Goal: Transaction & Acquisition: Subscribe to service/newsletter

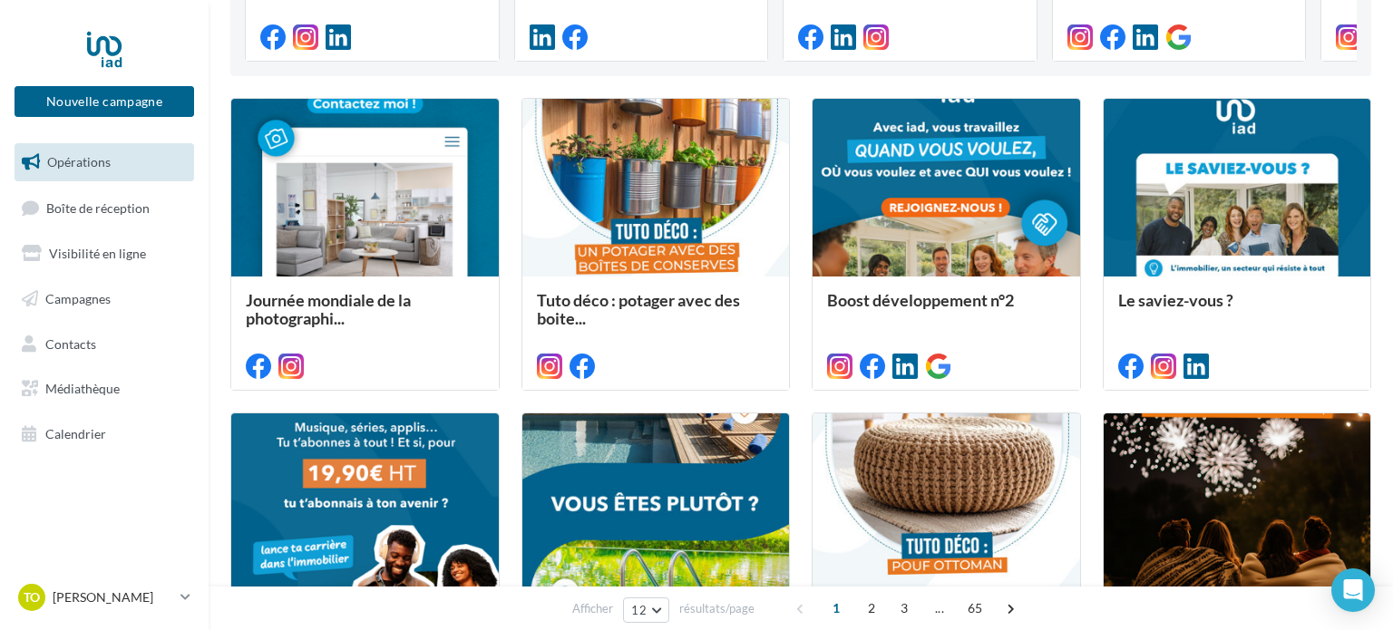
scroll to position [431, 0]
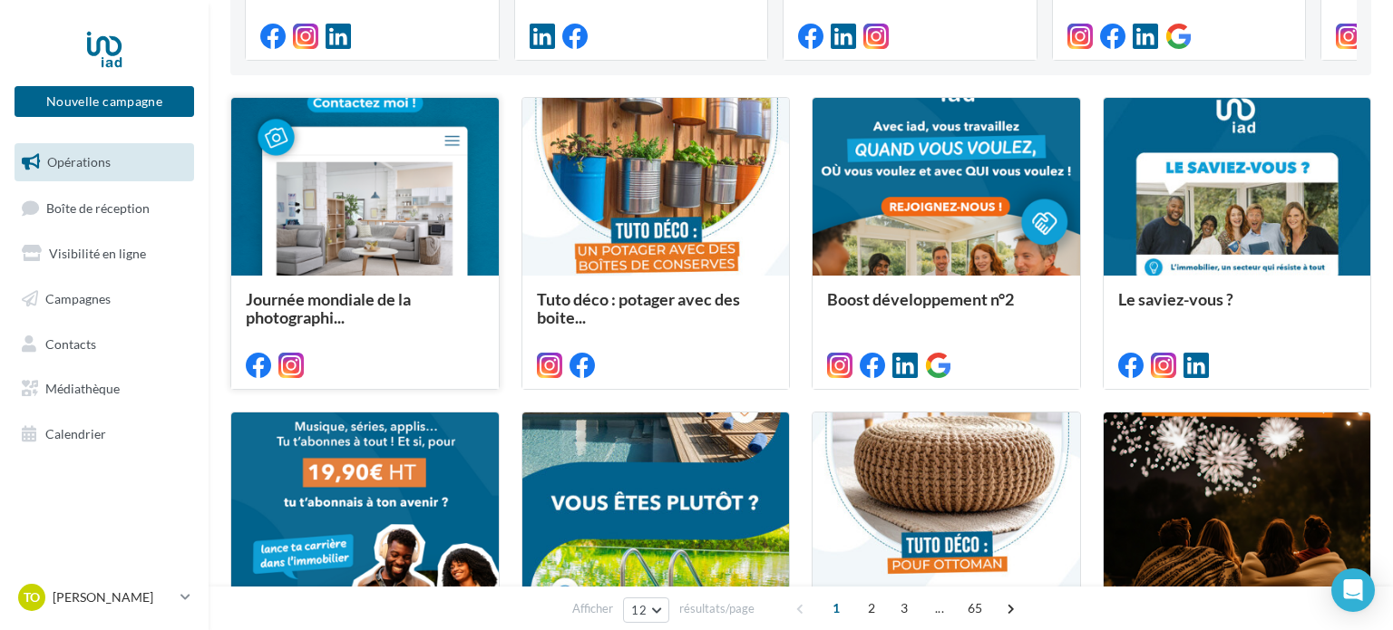
click at [418, 216] on div at bounding box center [365, 188] width 268 height 180
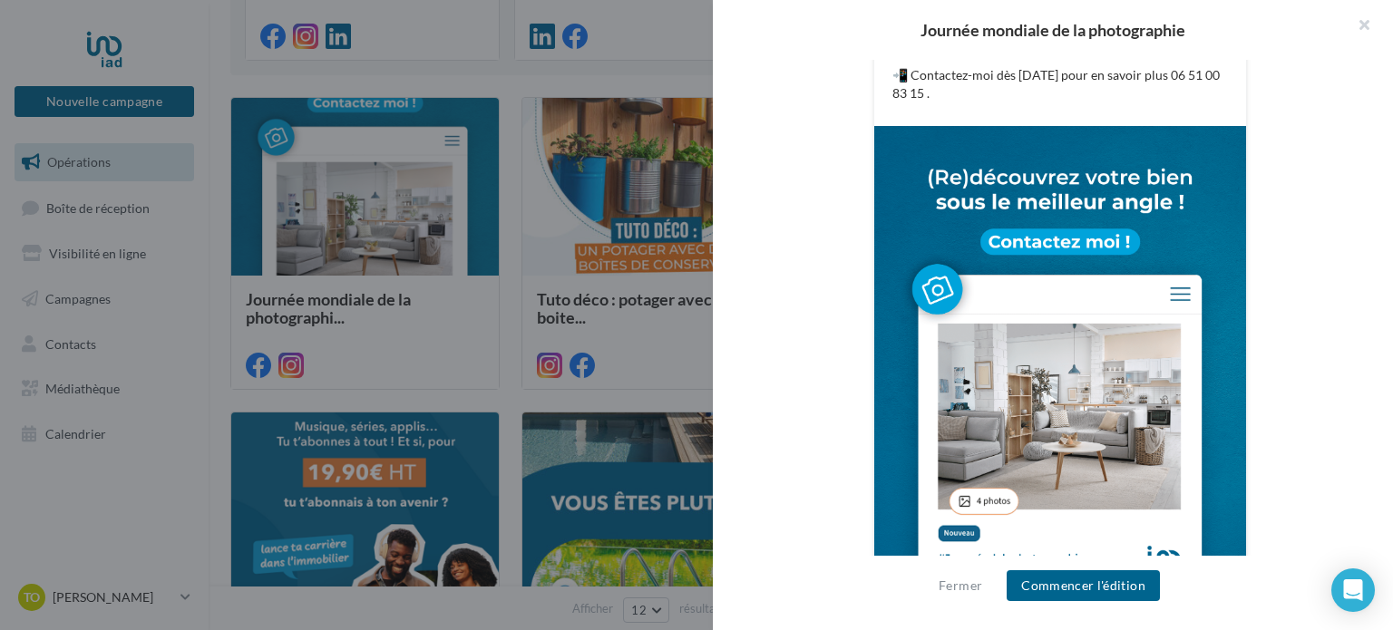
scroll to position [678, 0]
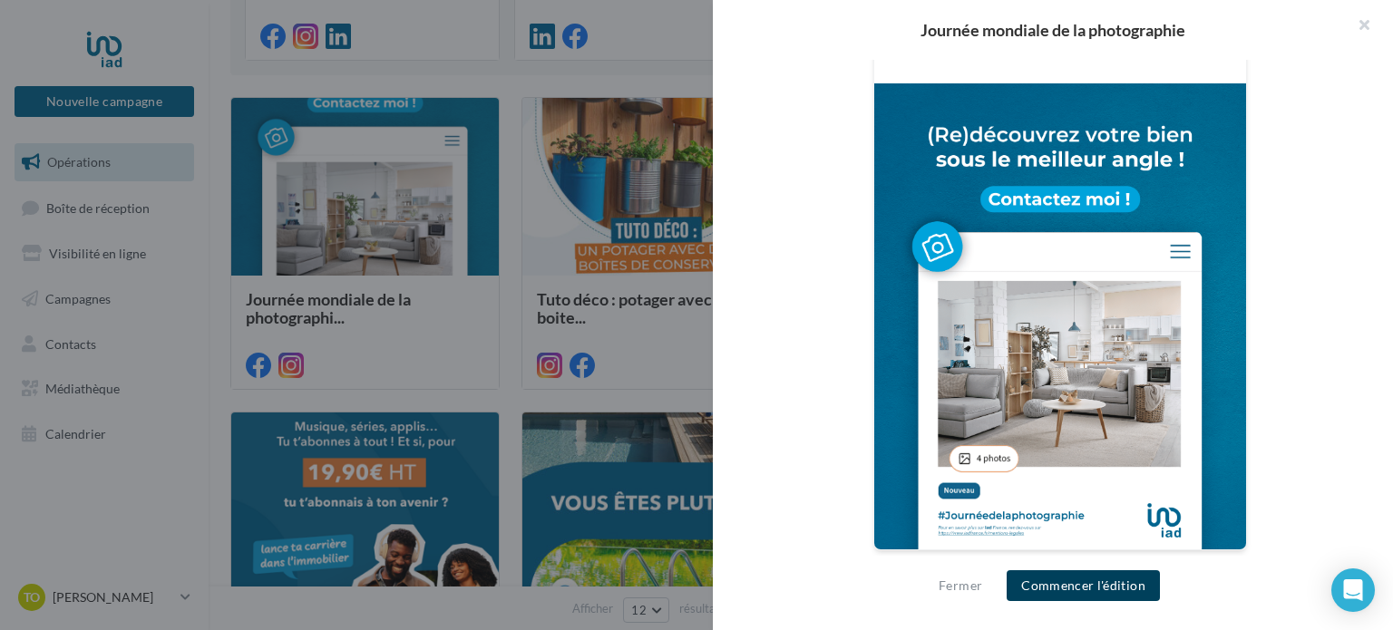
click at [1076, 586] on button "Commencer l'édition" at bounding box center [1083, 586] width 153 height 31
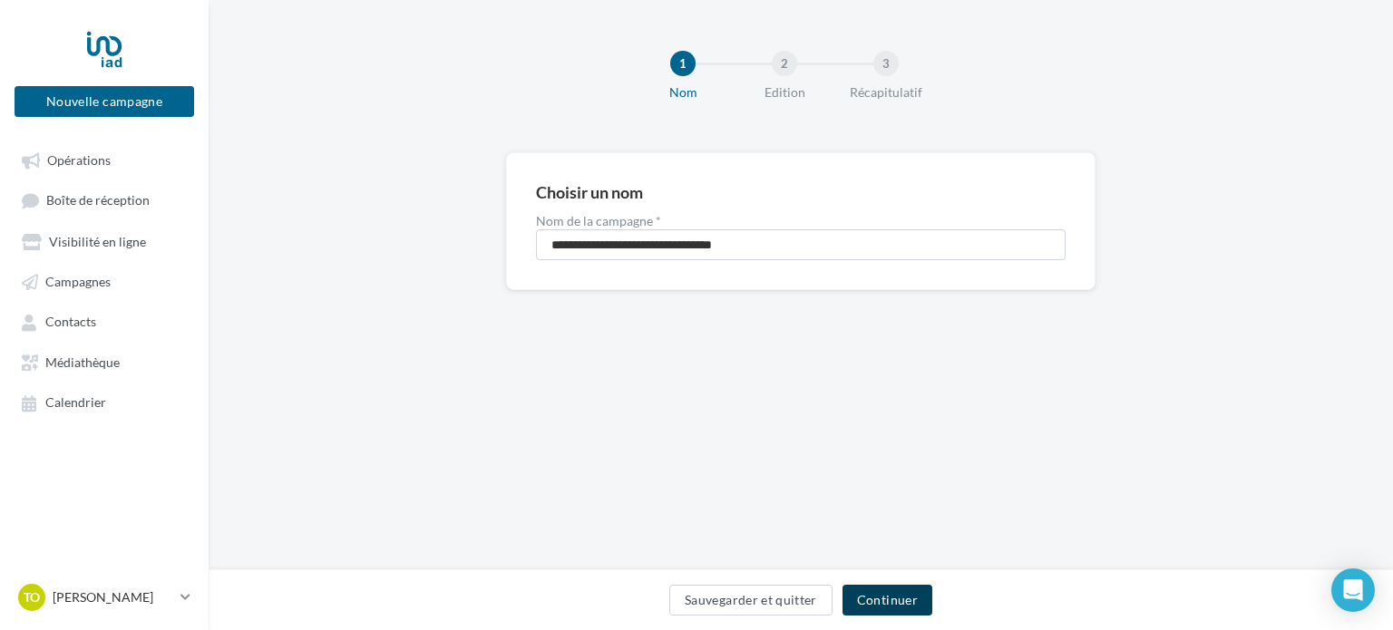
click at [905, 612] on button "Continuer" at bounding box center [888, 600] width 90 height 31
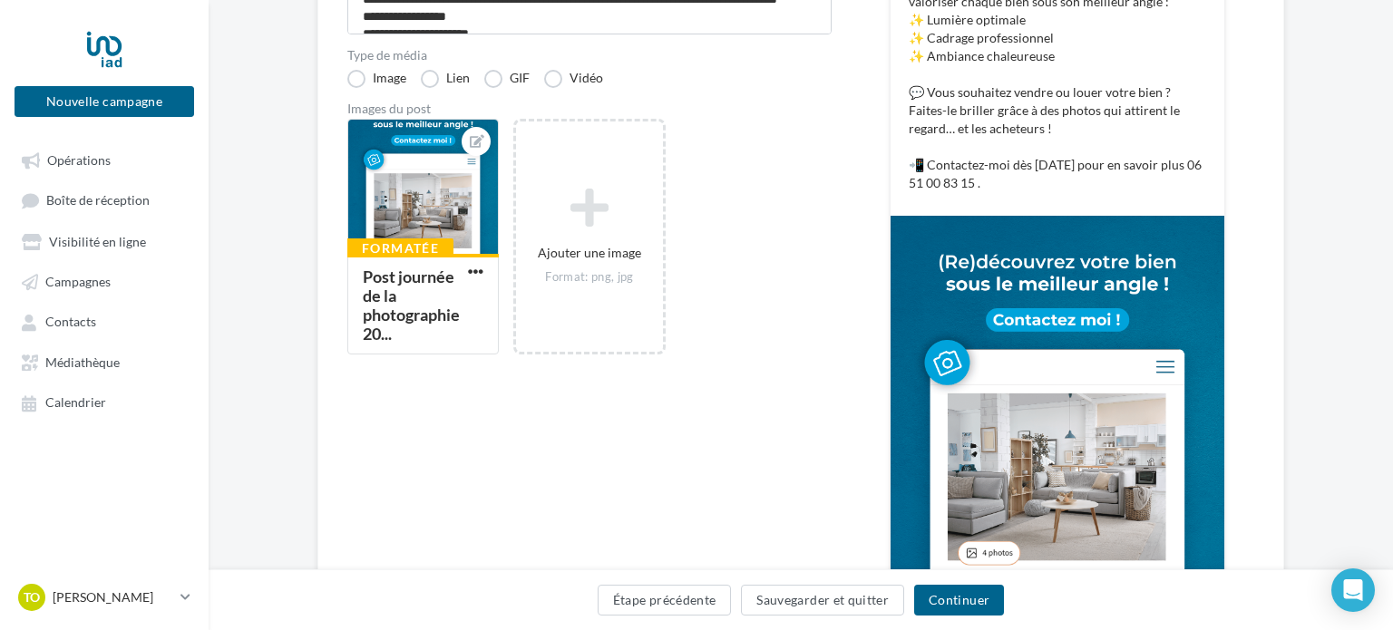
scroll to position [577, 0]
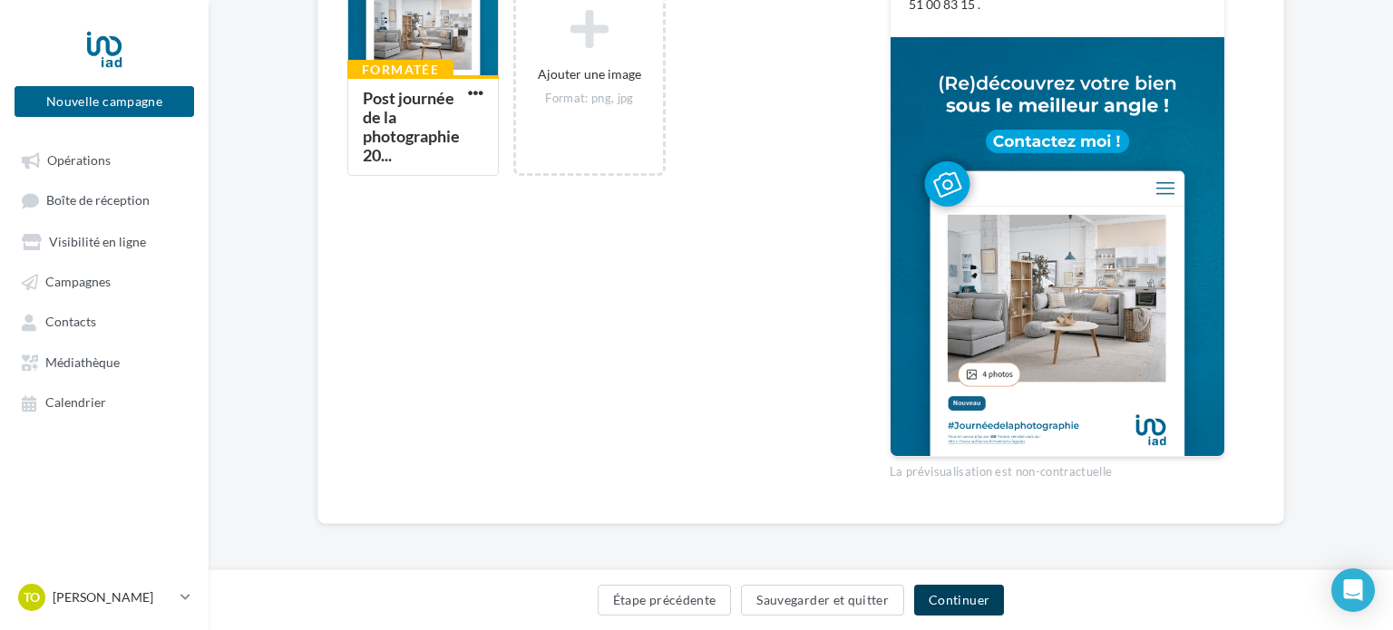
click at [980, 600] on button "Continuer" at bounding box center [959, 600] width 90 height 31
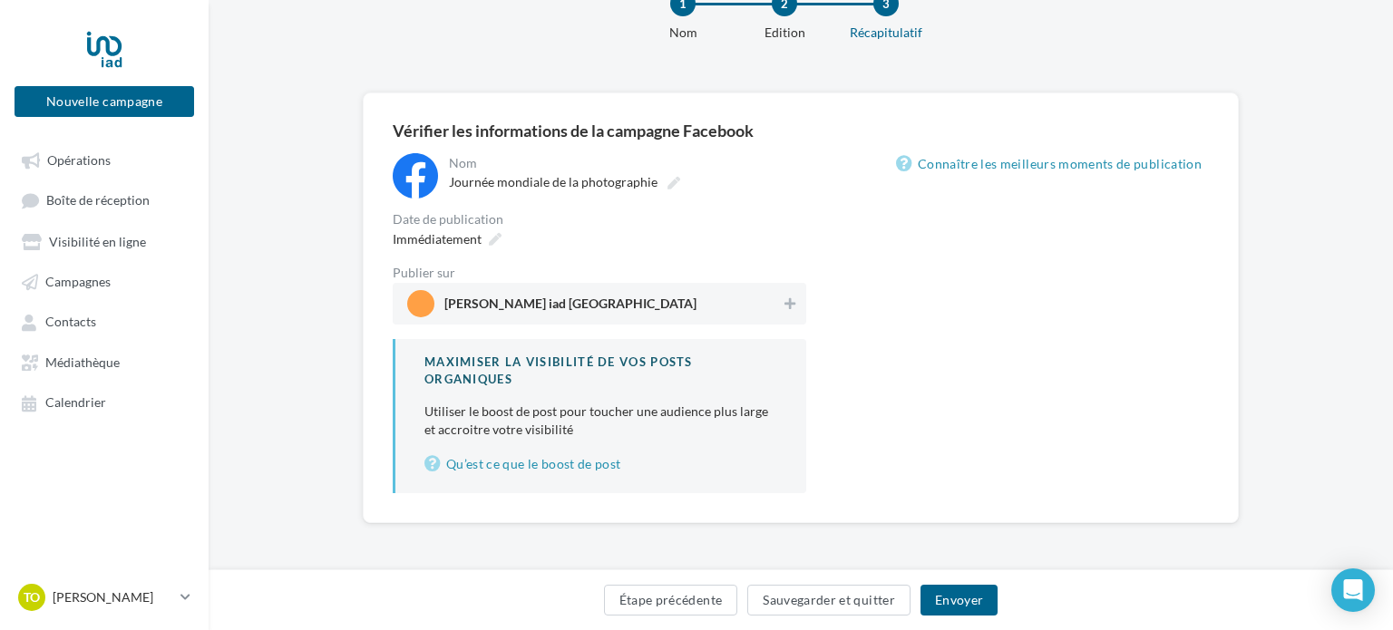
scroll to position [58, 0]
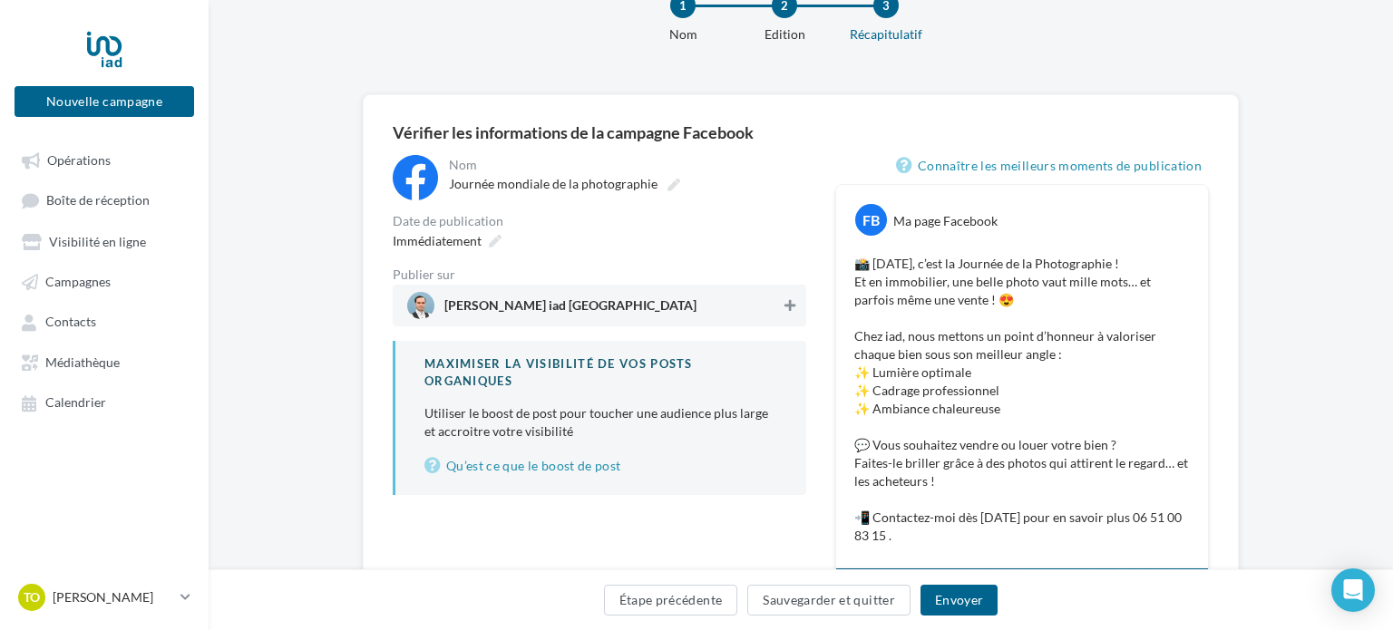
click at [789, 309] on icon at bounding box center [790, 305] width 11 height 13
click at [973, 604] on button "Envoyer" at bounding box center [959, 600] width 77 height 31
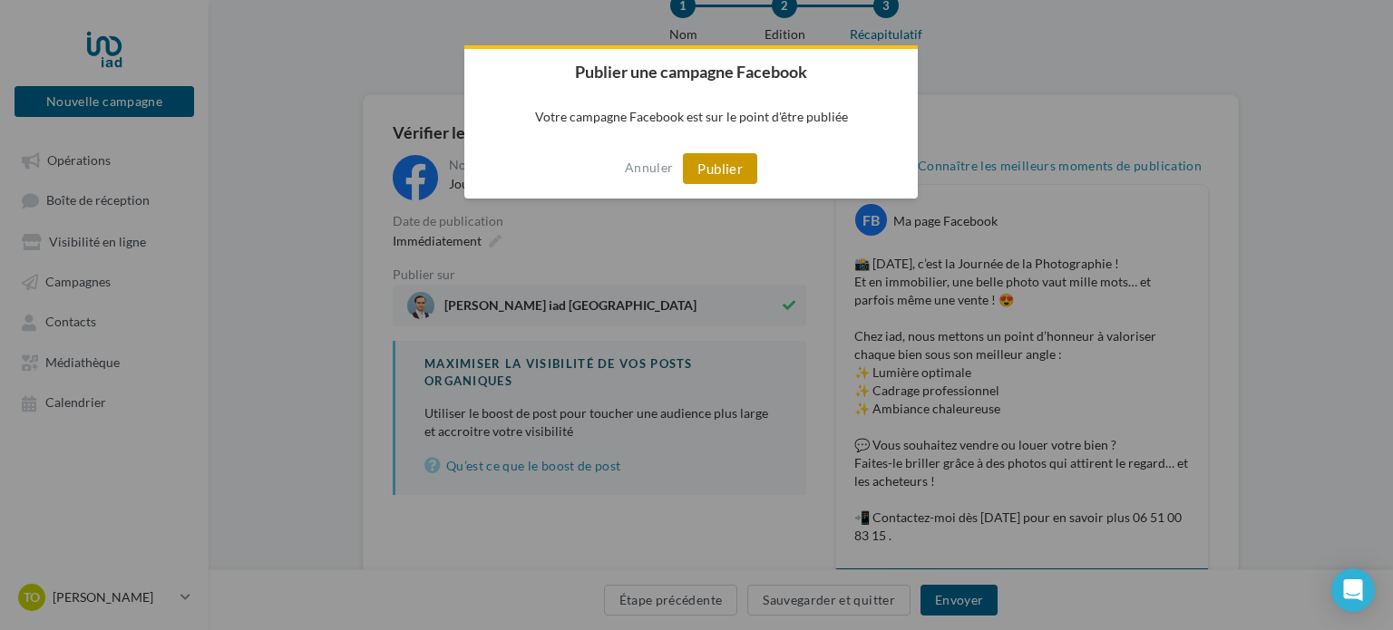
click at [734, 176] on button "Publier" at bounding box center [720, 168] width 74 height 31
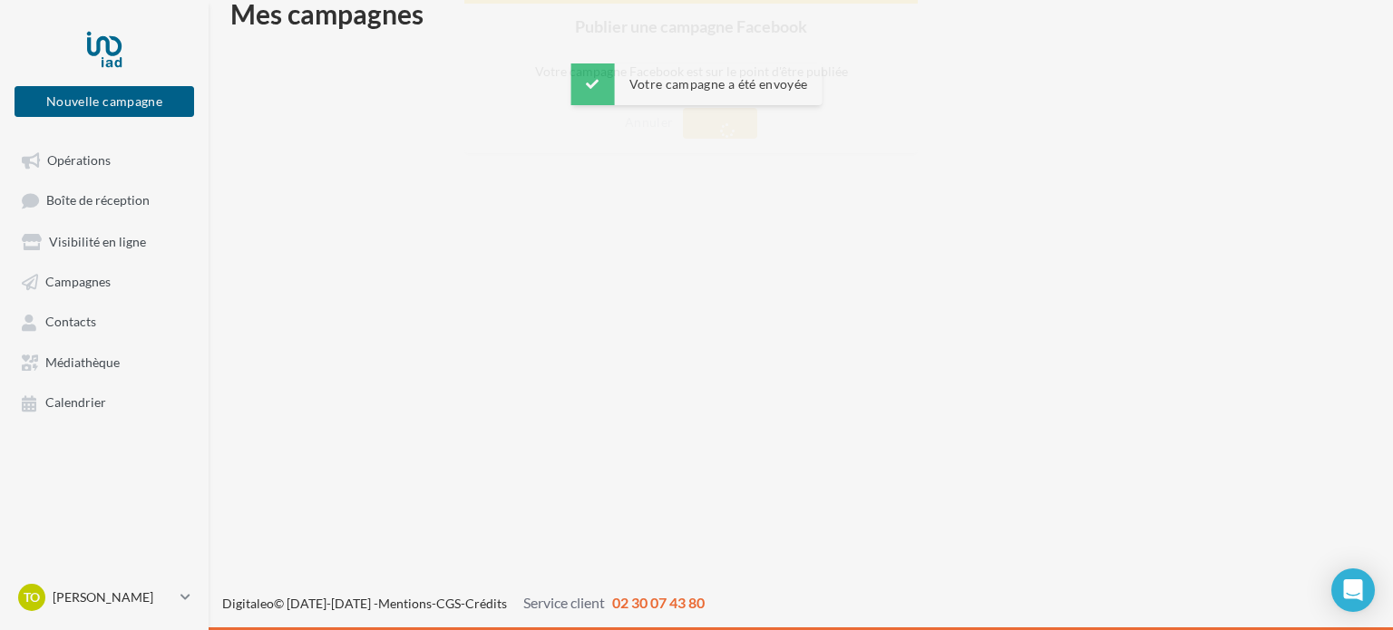
scroll to position [29, 0]
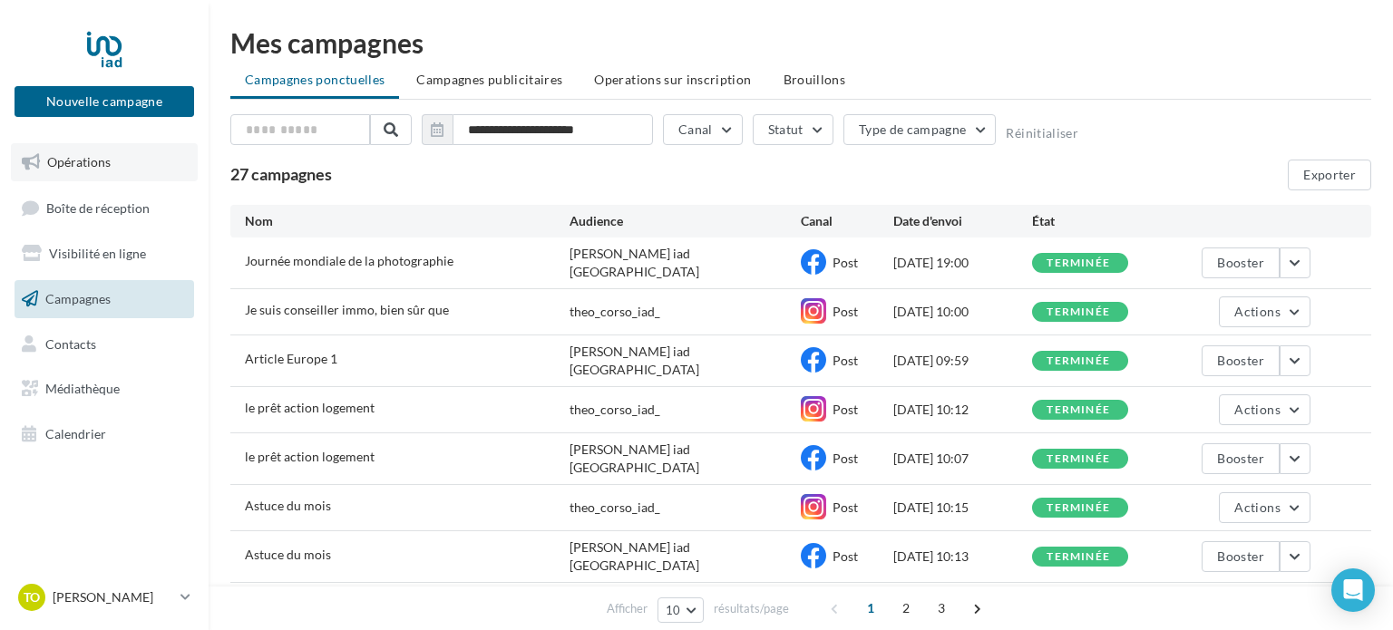
click at [128, 151] on link "Opérations" at bounding box center [104, 162] width 187 height 38
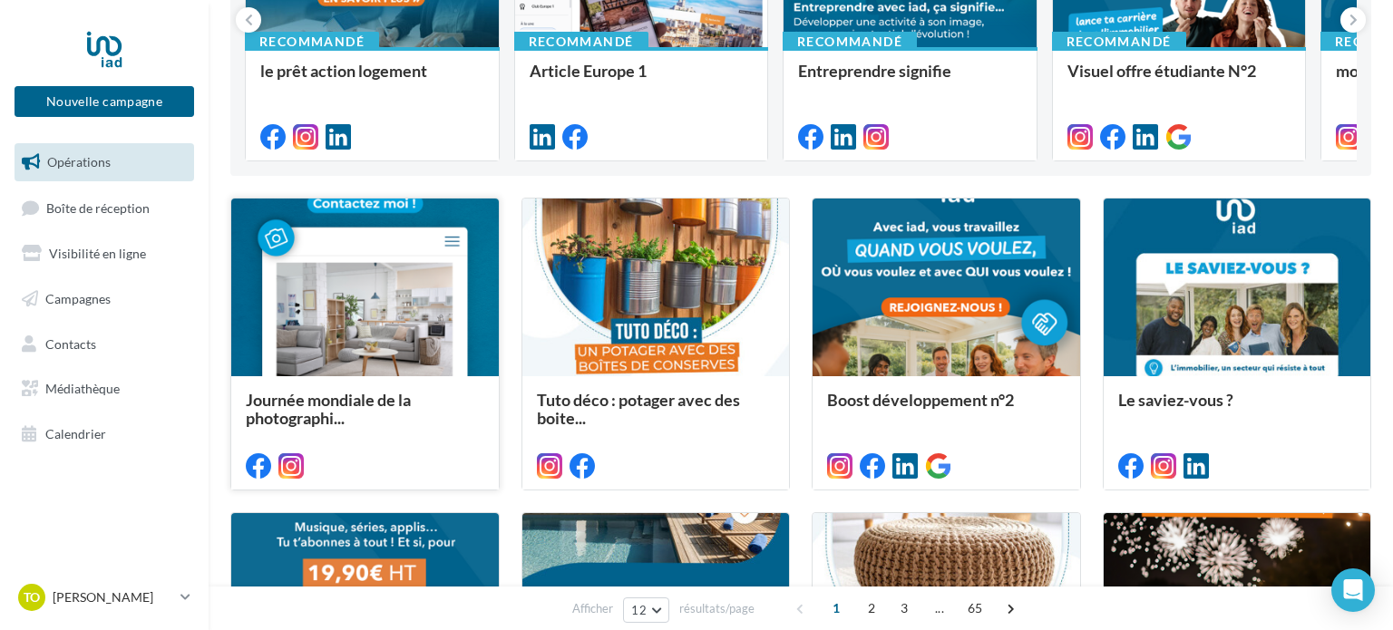
scroll to position [345, 0]
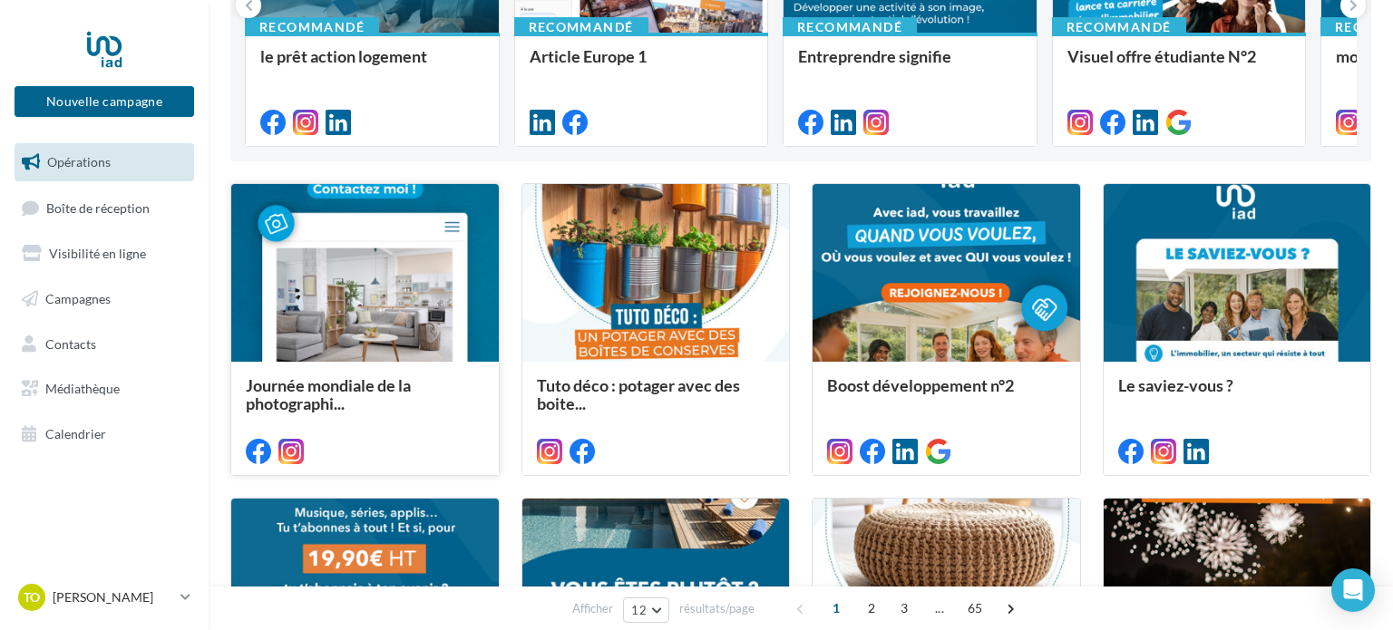
click at [356, 295] on div at bounding box center [365, 274] width 268 height 180
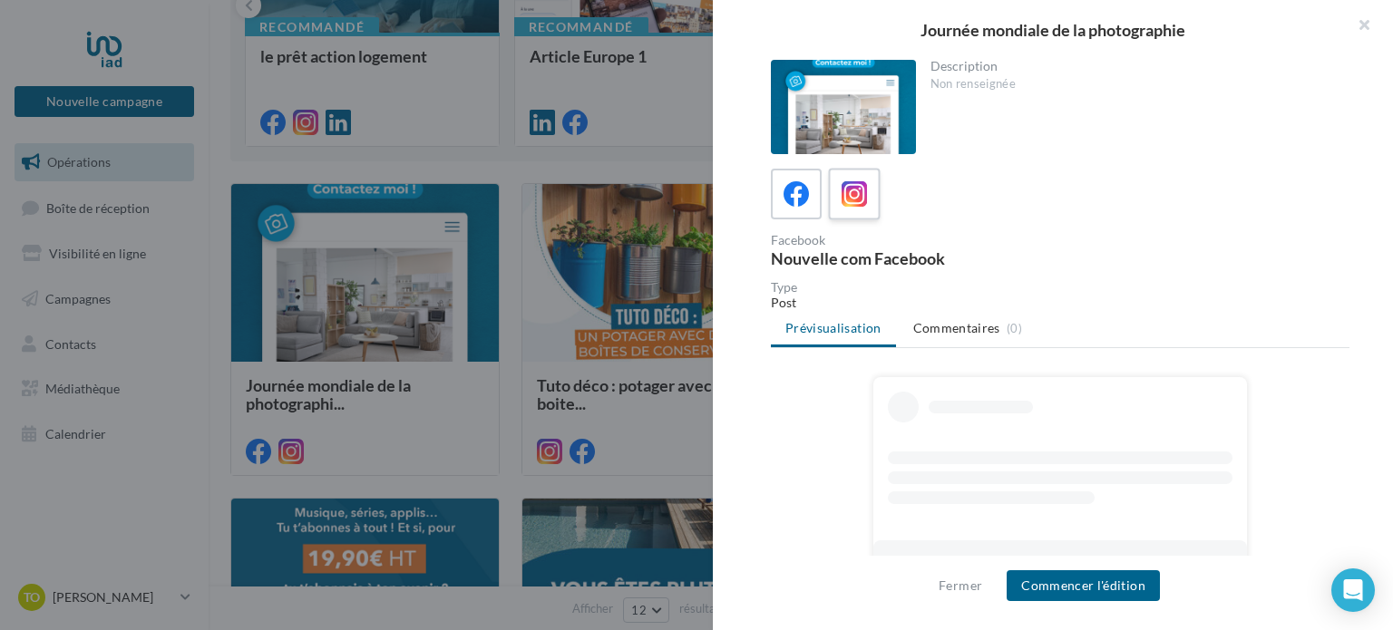
click at [846, 192] on icon at bounding box center [855, 194] width 26 height 26
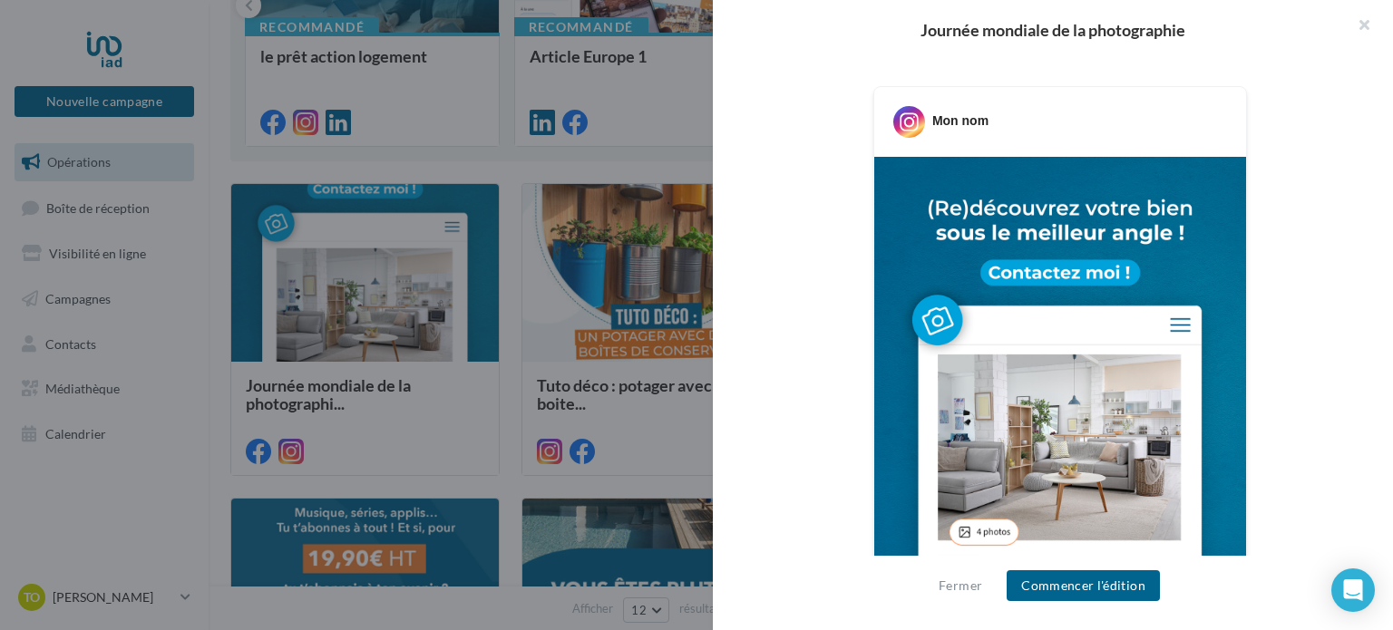
scroll to position [886, 0]
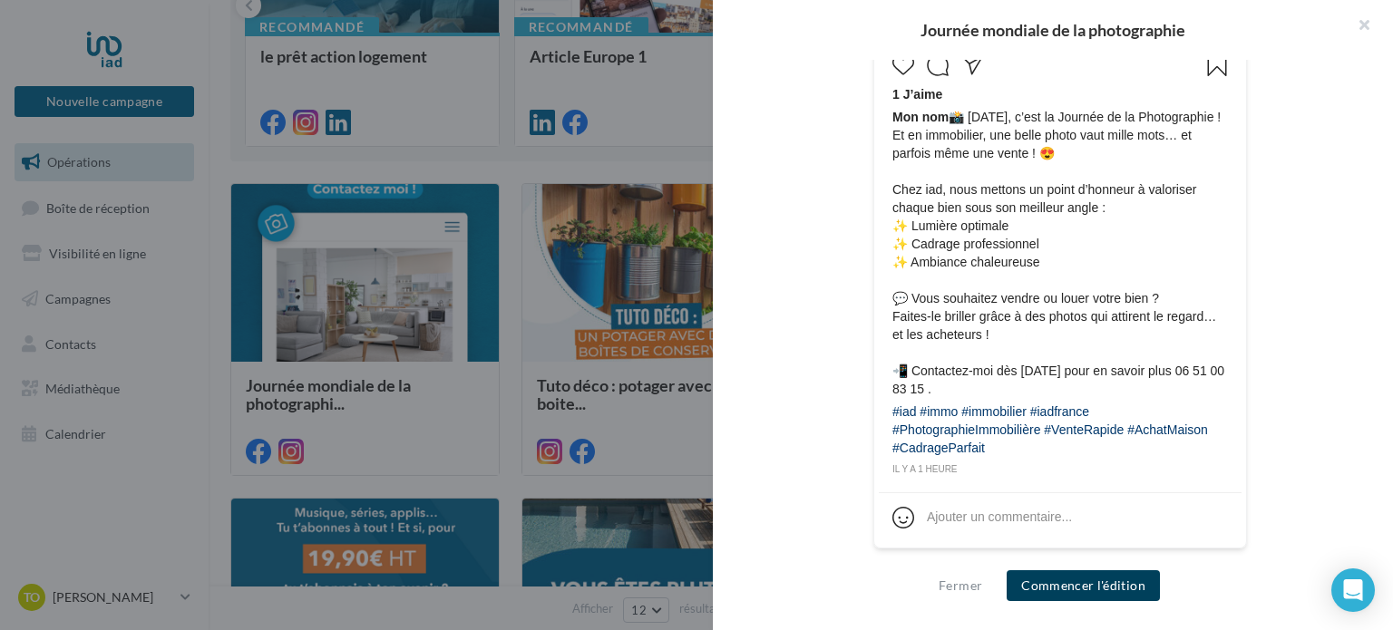
click at [1059, 587] on button "Commencer l'édition" at bounding box center [1083, 586] width 153 height 31
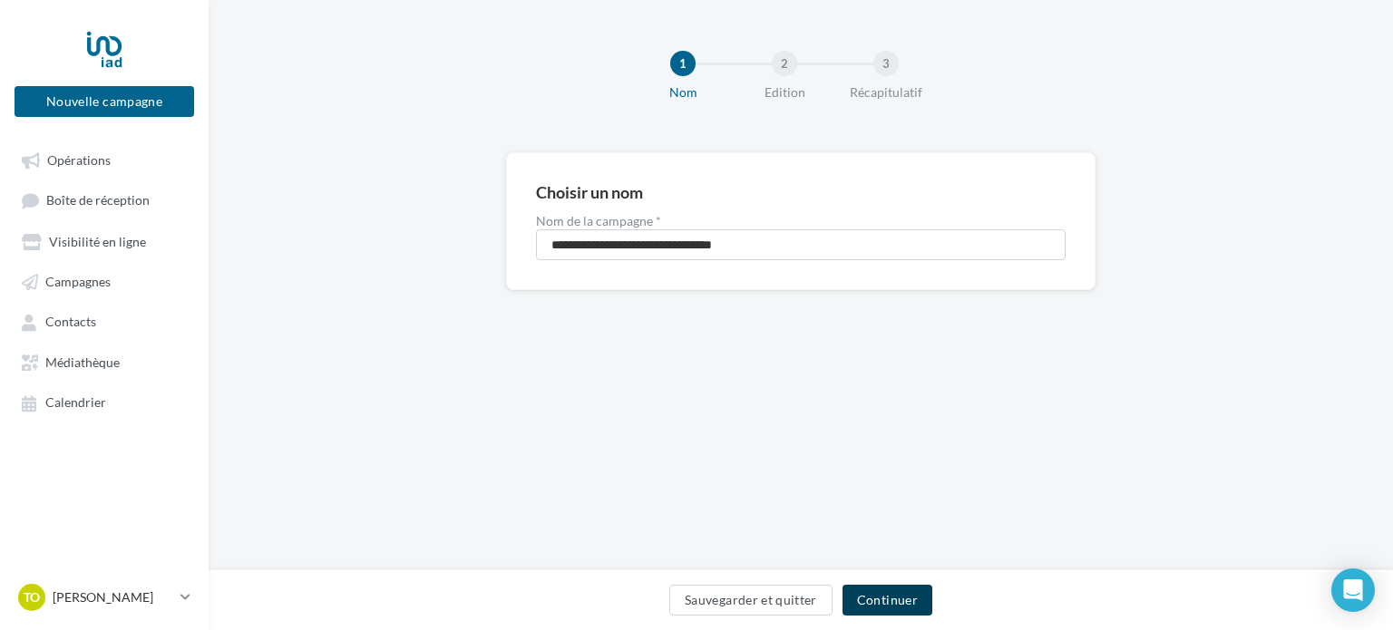
click at [867, 590] on button "Continuer" at bounding box center [888, 600] width 90 height 31
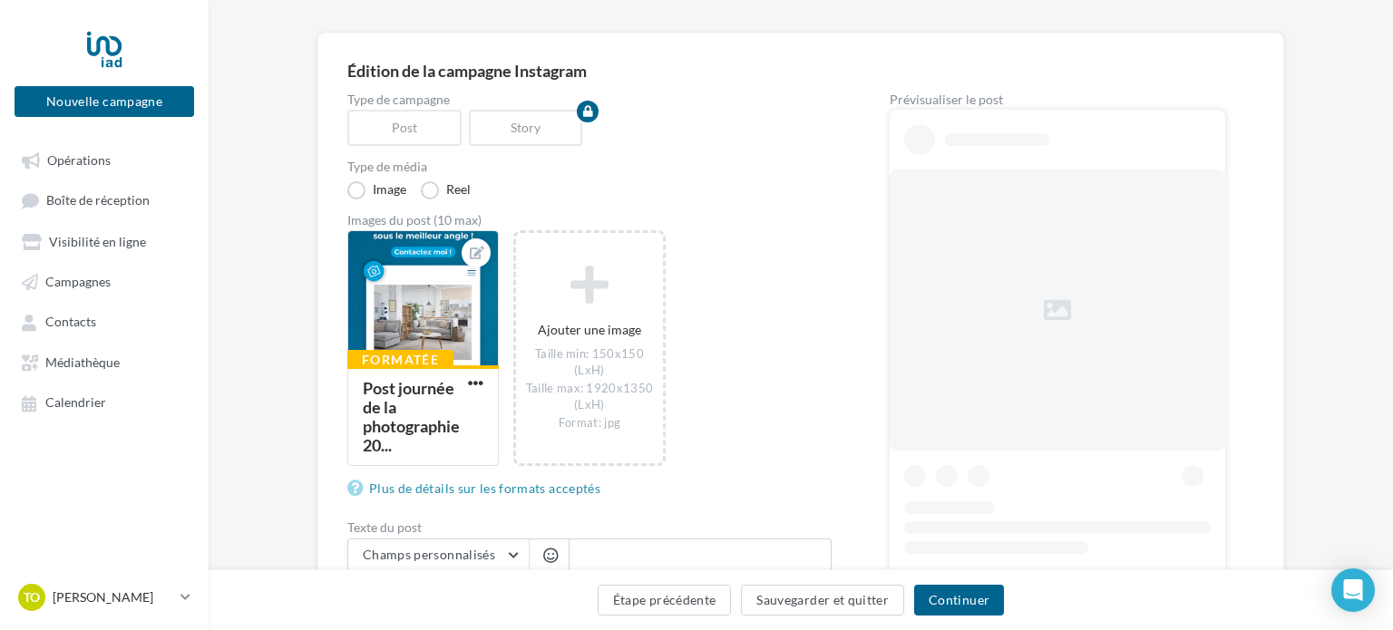
scroll to position [116, 0]
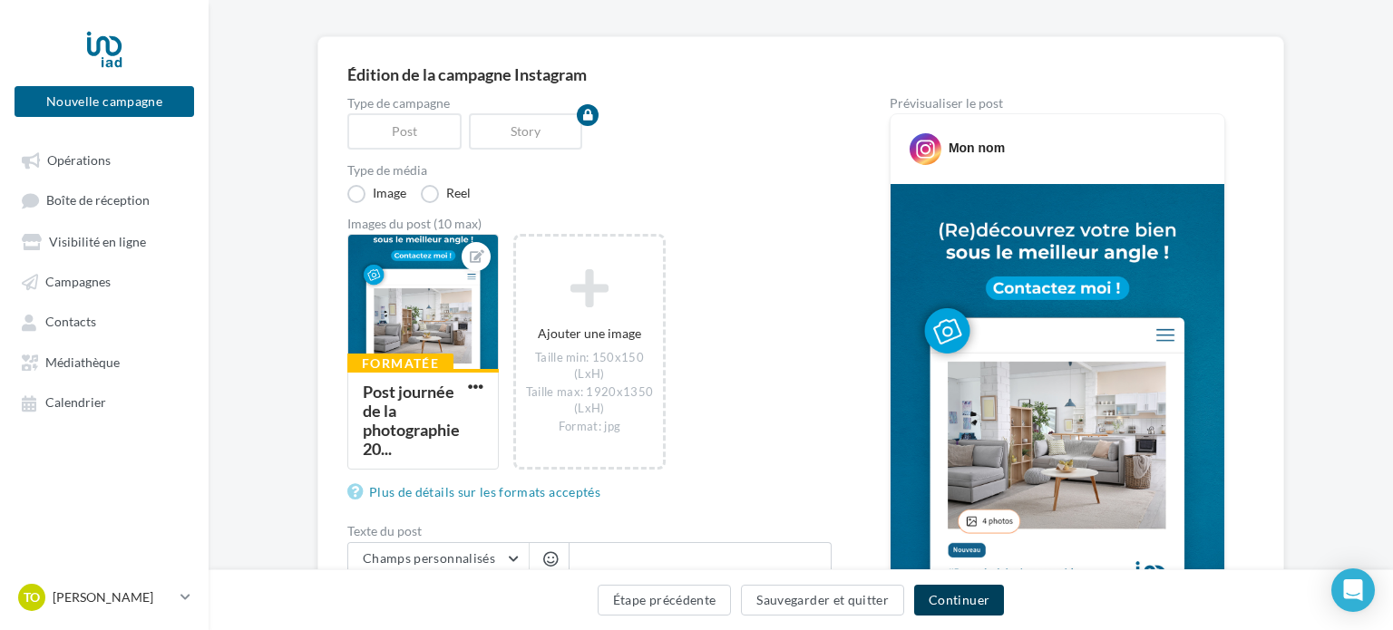
click at [942, 610] on button "Continuer" at bounding box center [959, 600] width 90 height 31
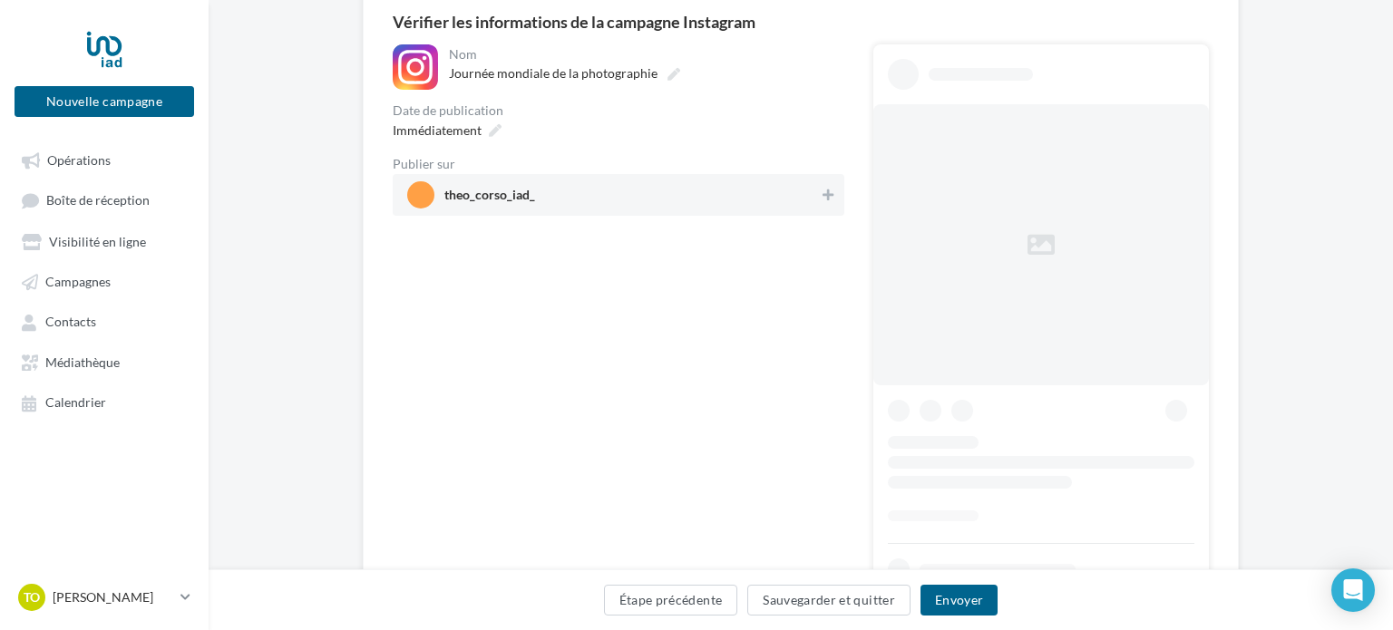
scroll to position [184, 0]
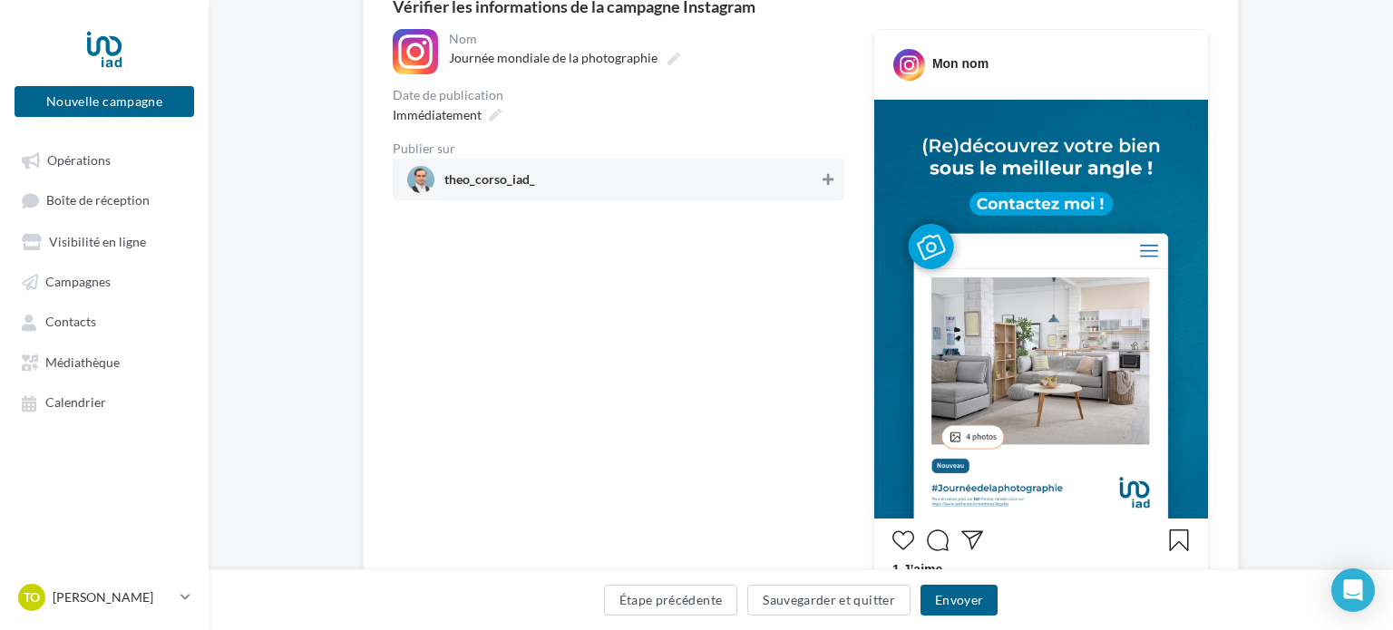
click at [830, 177] on icon at bounding box center [828, 179] width 11 height 13
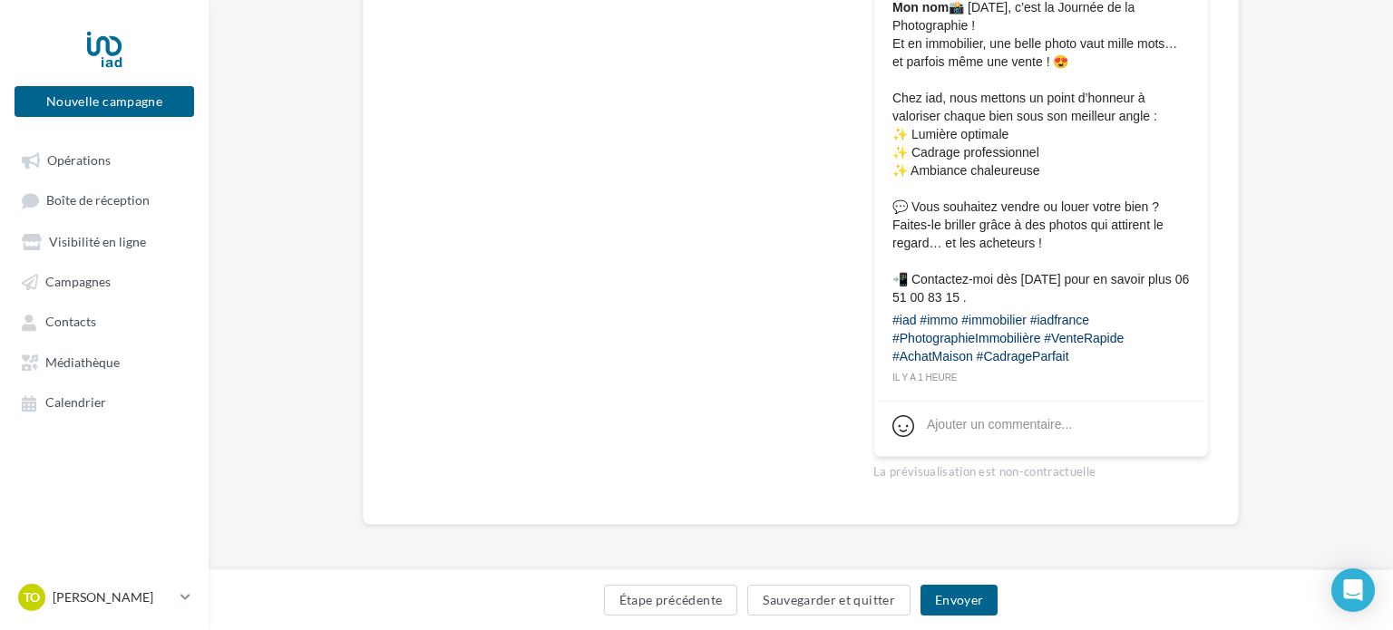
scroll to position [769, 0]
click at [947, 588] on button "Envoyer" at bounding box center [959, 600] width 77 height 31
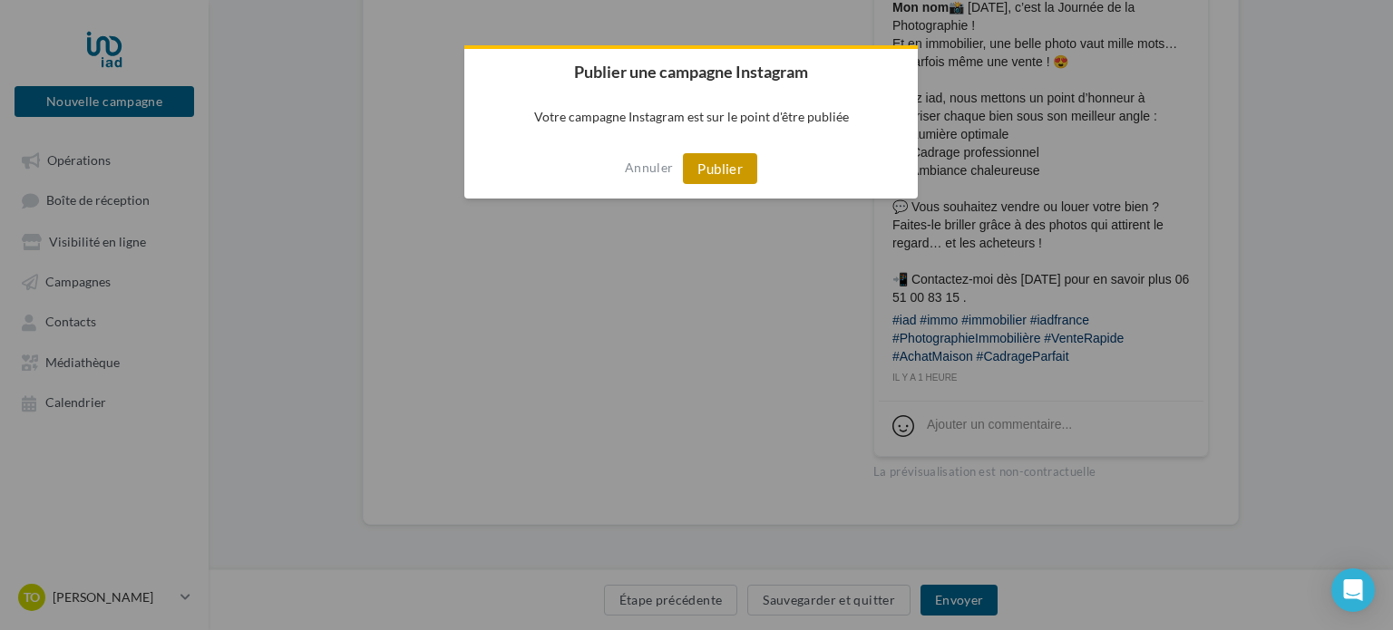
click at [738, 161] on button "Publier" at bounding box center [720, 168] width 74 height 31
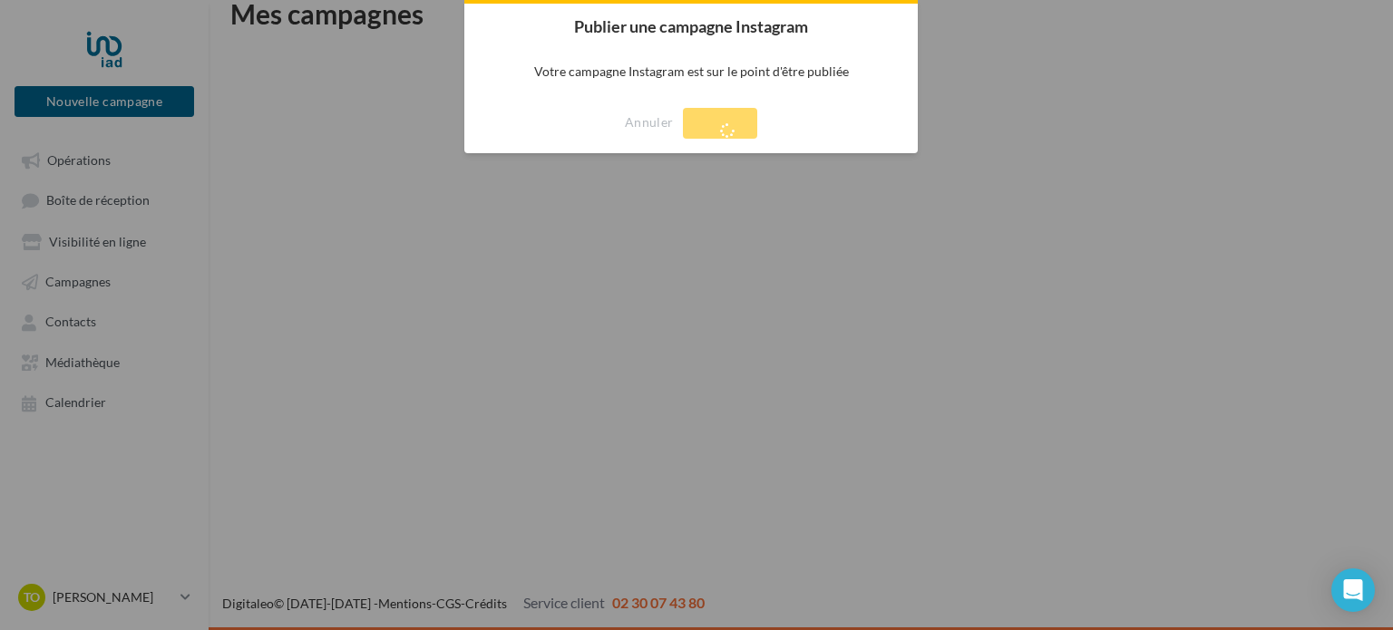
scroll to position [29, 0]
